Goal: Information Seeking & Learning: Learn about a topic

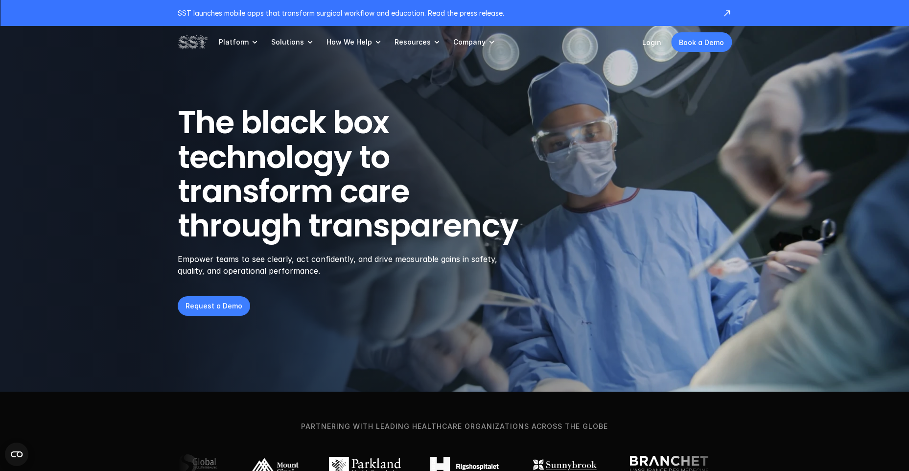
click at [115, 234] on header "The black box technology to transform care through transparency Empower teams t…" at bounding box center [454, 195] width 909 height 391
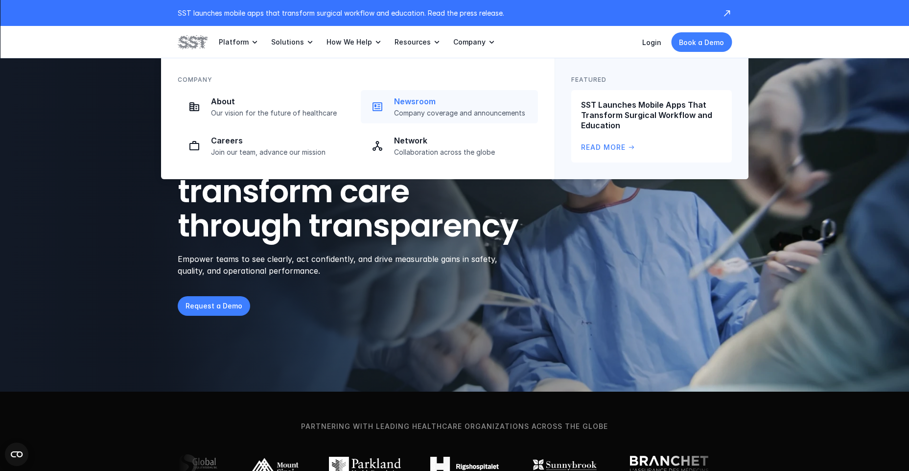
click at [417, 98] on p "Newsroom" at bounding box center [463, 101] width 138 height 10
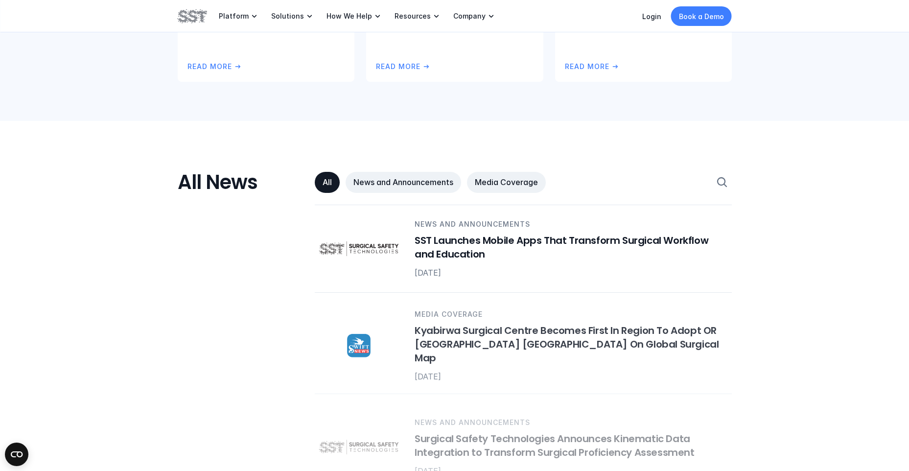
scroll to position [431, 0]
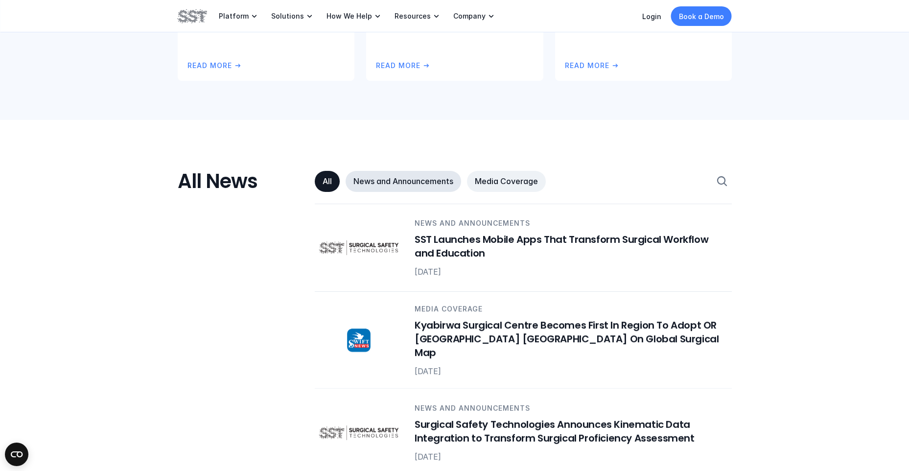
click at [412, 183] on p "News and Announcements" at bounding box center [403, 181] width 100 height 10
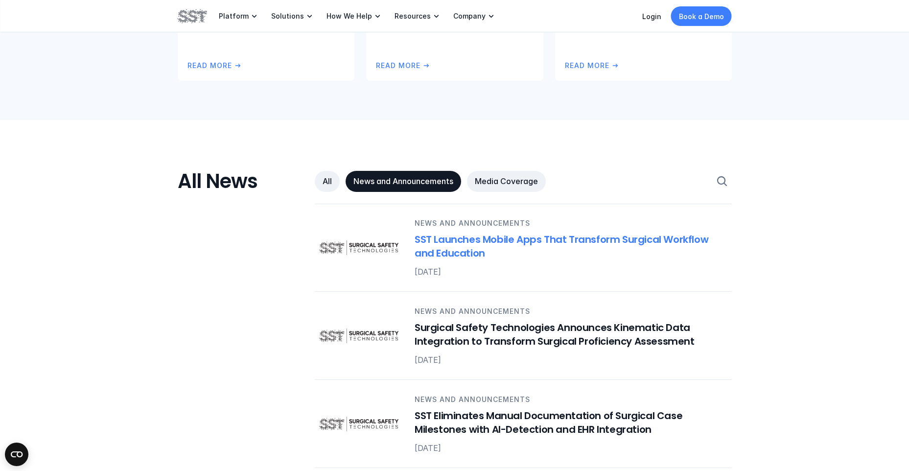
click at [459, 241] on h6 "SST Launches Mobile Apps That Transform Surgical Workflow and Education" at bounding box center [566, 245] width 305 height 27
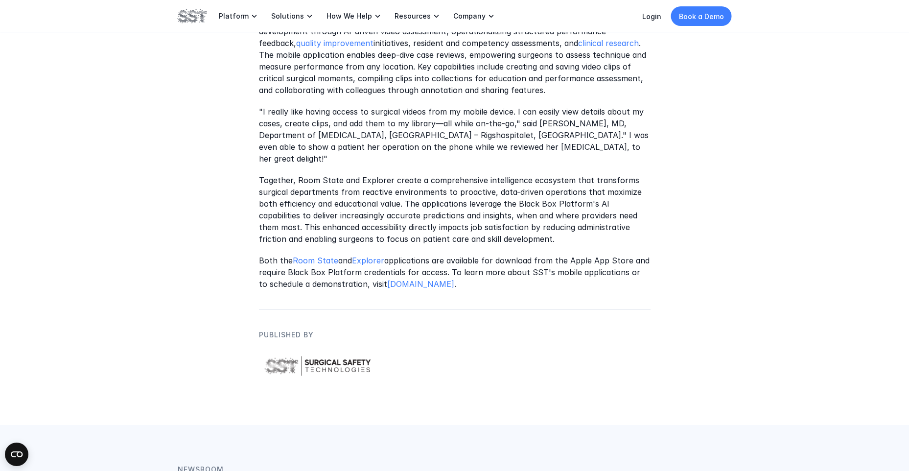
scroll to position [802, 0]
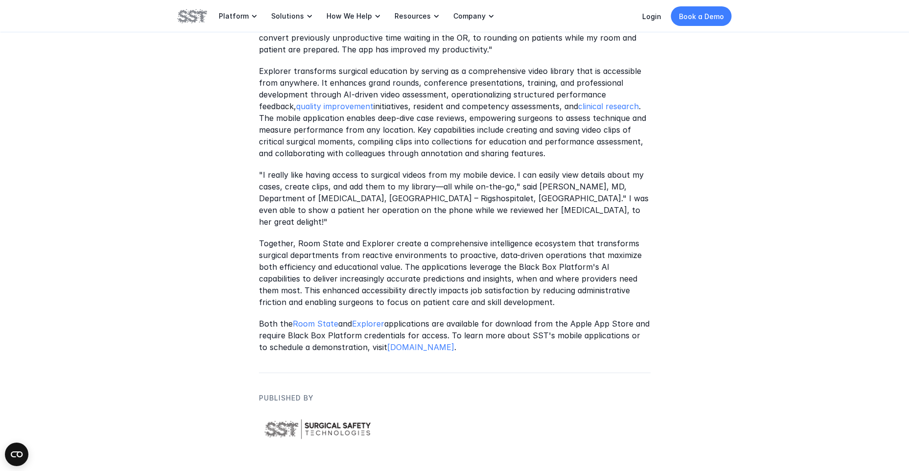
scroll to position [431, 0]
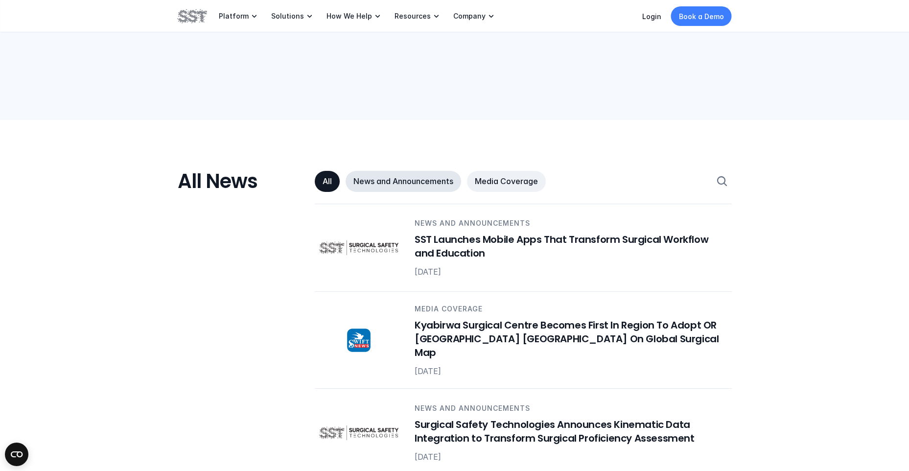
click at [418, 183] on p "News and Announcements" at bounding box center [403, 181] width 100 height 10
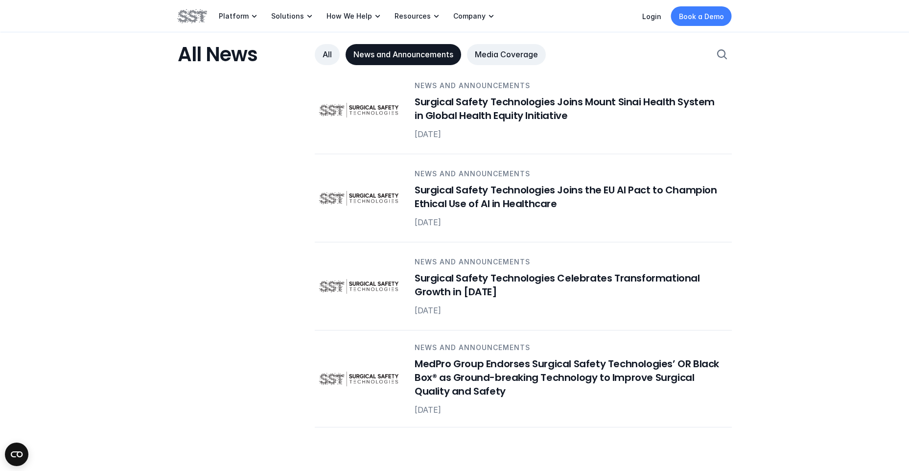
scroll to position [959, 0]
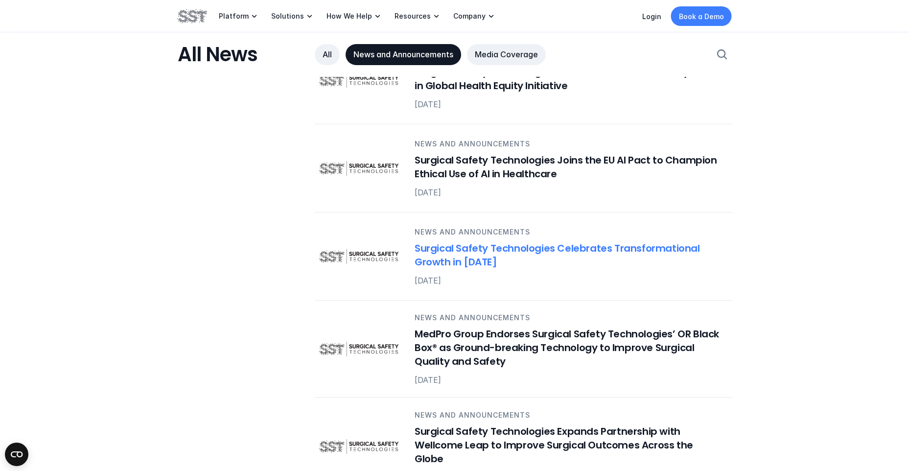
click at [484, 259] on h6 "Surgical Safety Technologies Celebrates Transformational Growth in [DATE]" at bounding box center [566, 255] width 305 height 27
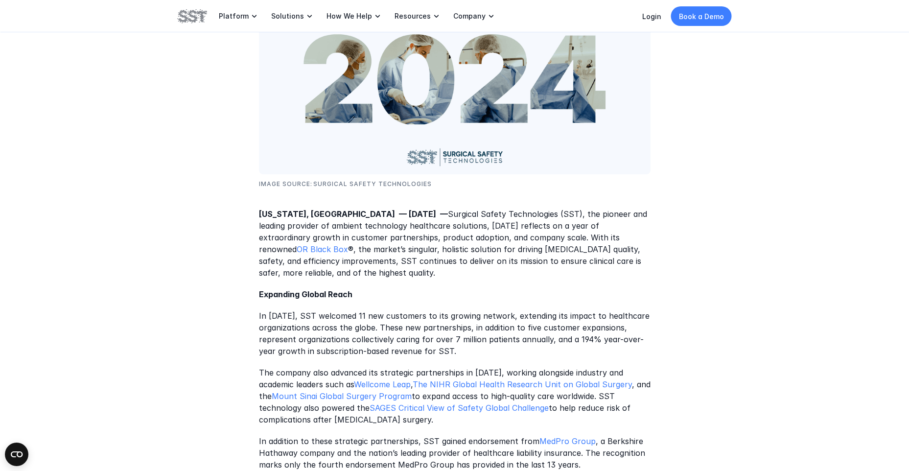
scroll to position [274, 0]
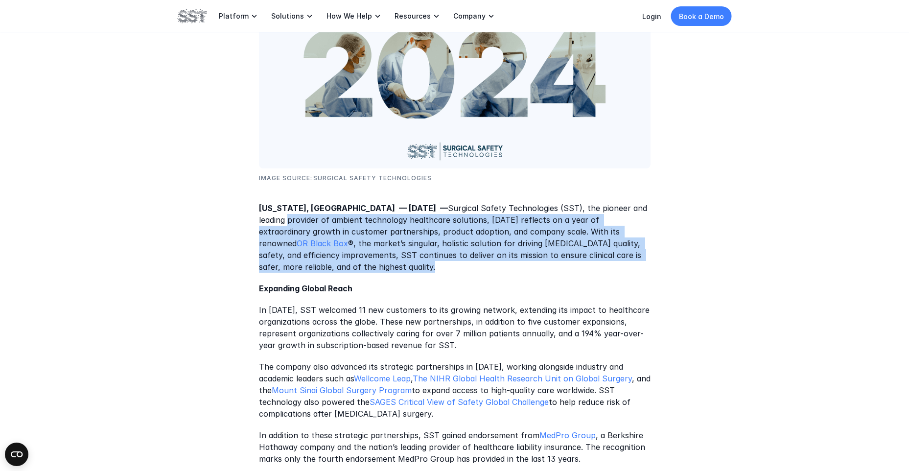
drag, startPoint x: 257, startPoint y: 220, endPoint x: 494, endPoint y: 265, distance: 241.1
copy p "provider of ambient technology healthcare solutions, [DATE] reflects on a year …"
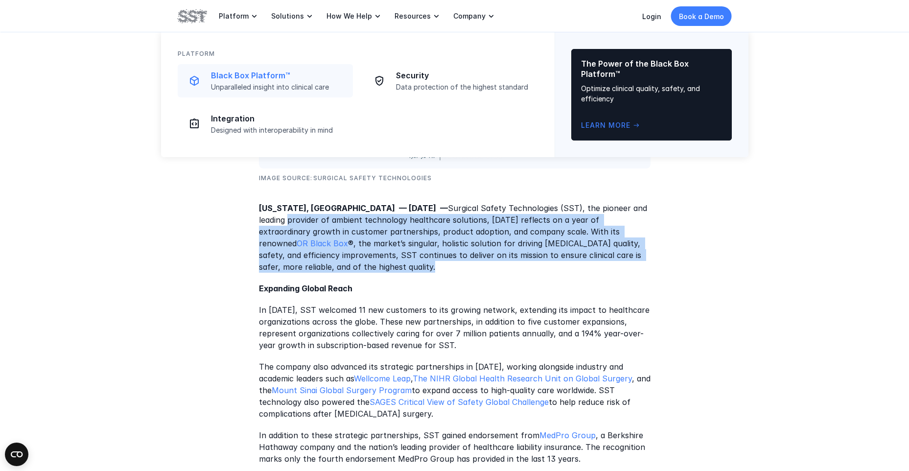
click at [247, 75] on p "Black Box Platform™" at bounding box center [279, 75] width 136 height 10
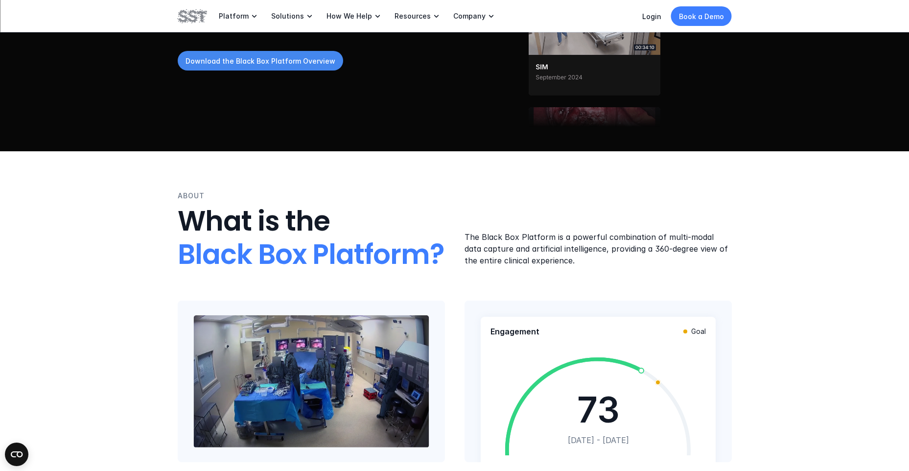
scroll to position [196, 0]
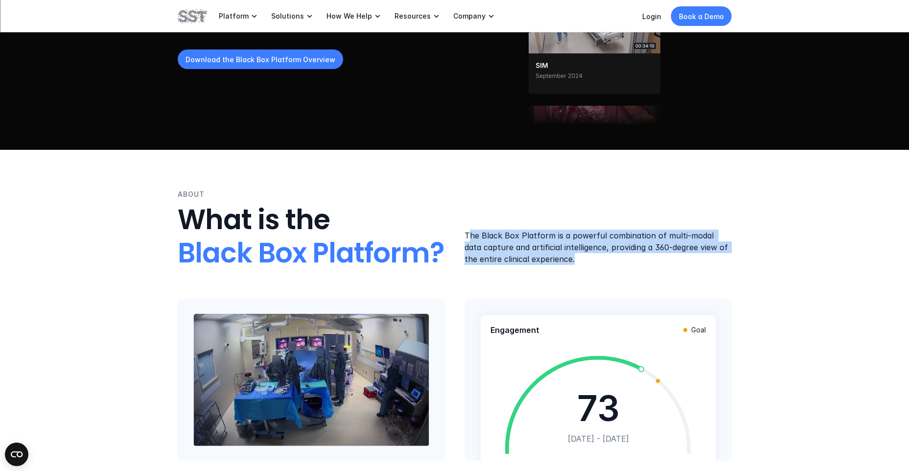
drag, startPoint x: 467, startPoint y: 235, endPoint x: 577, endPoint y: 265, distance: 114.1
click at [577, 265] on div "The Black Box Platform is a powerful combination of multi-modal data capture an…" at bounding box center [597, 249] width 267 height 40
drag, startPoint x: 462, startPoint y: 233, endPoint x: 563, endPoint y: 266, distance: 105.8
click at [563, 266] on div "ABOUT What is the Black Box Platform? The Black Box Platform is a powerful comb…" at bounding box center [455, 229] width 554 height 81
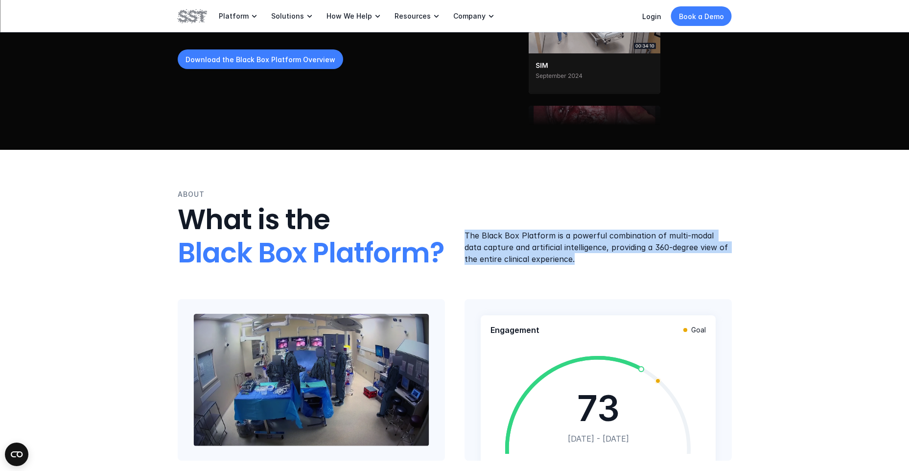
copy p "The Black Box Platform is a powerful combination of multi-modal data capture an…"
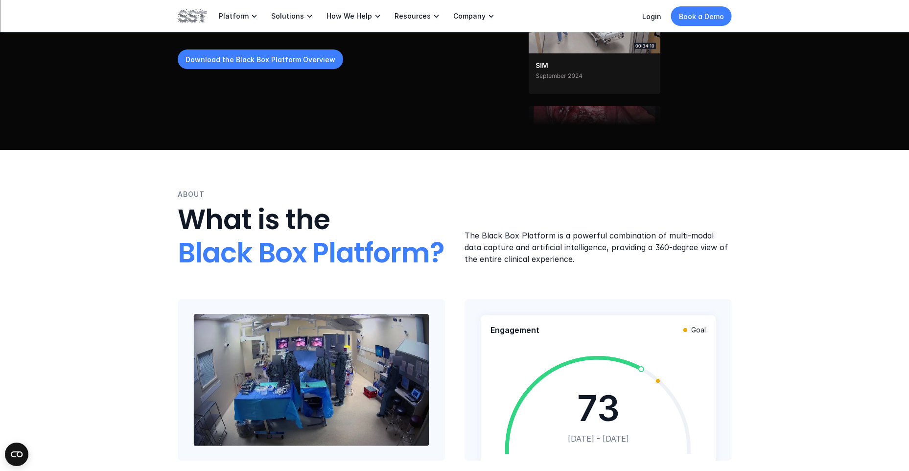
click at [73, 207] on div "ABOUT What is the Black Box Platform? The Black Box Platform is a powerful comb…" at bounding box center [454, 352] width 909 height 404
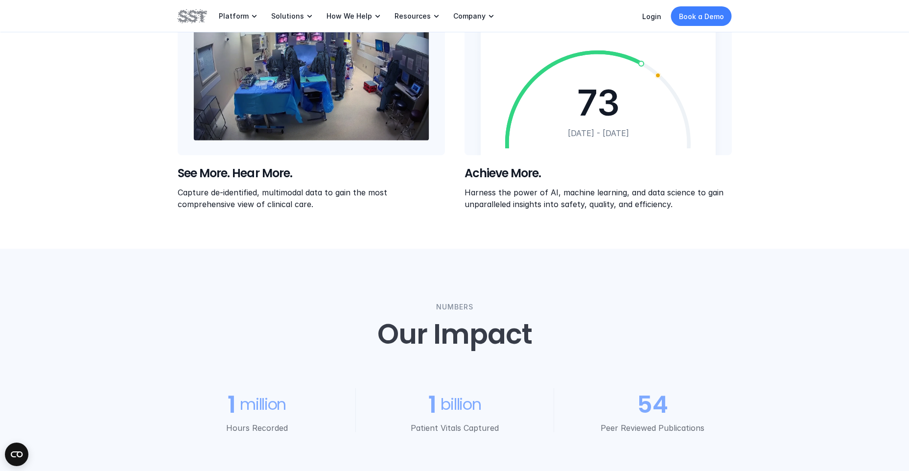
scroll to position [568, 0]
